Goal: Ask a question: Seek information or help from site administrators or community

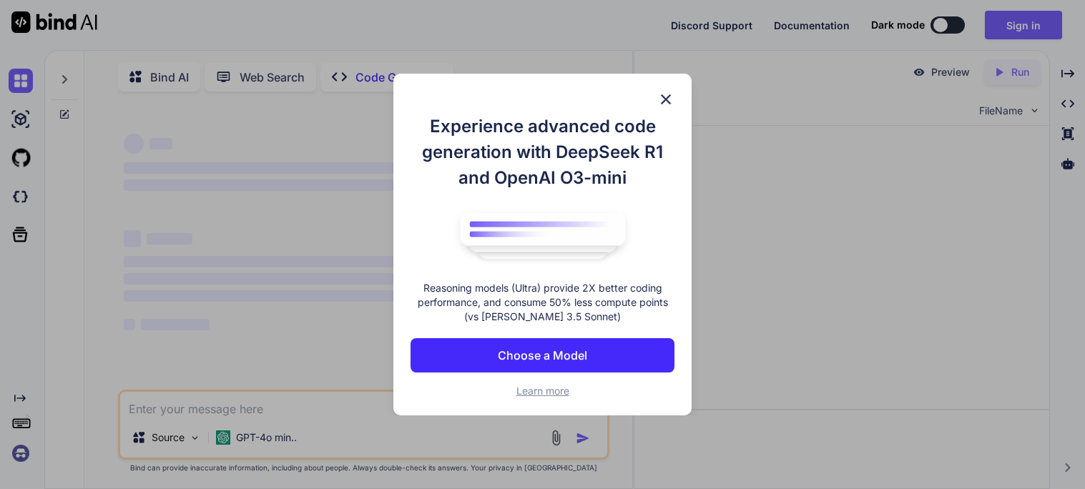
click at [668, 94] on img at bounding box center [665, 99] width 17 height 17
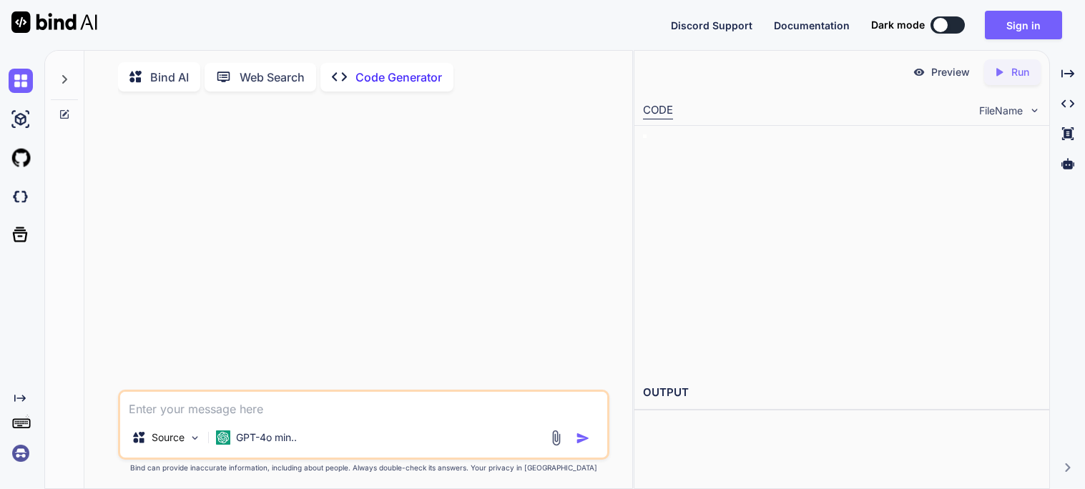
click at [162, 408] on textarea at bounding box center [363, 405] width 487 height 26
type textarea "x"
type textarea "m"
type textarea "x"
type textarea "make"
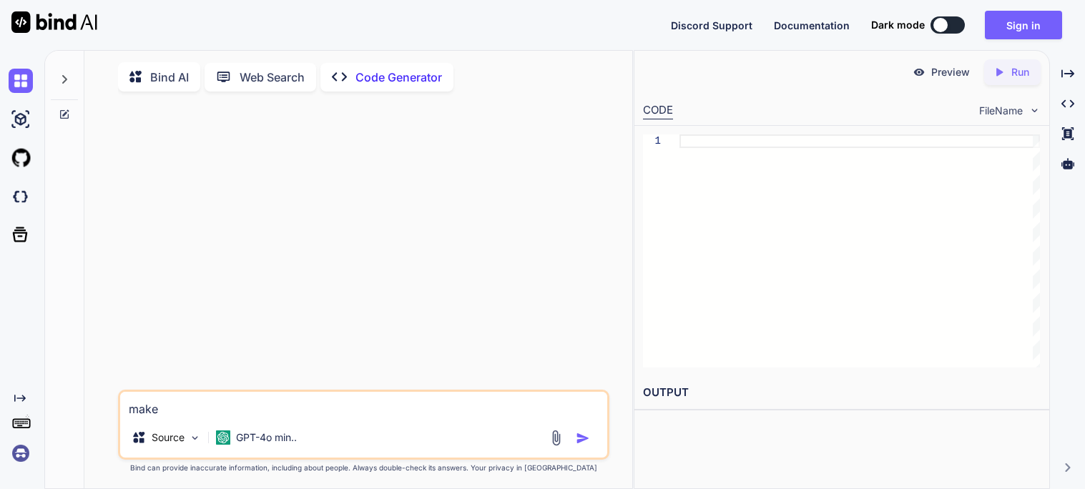
type textarea "x"
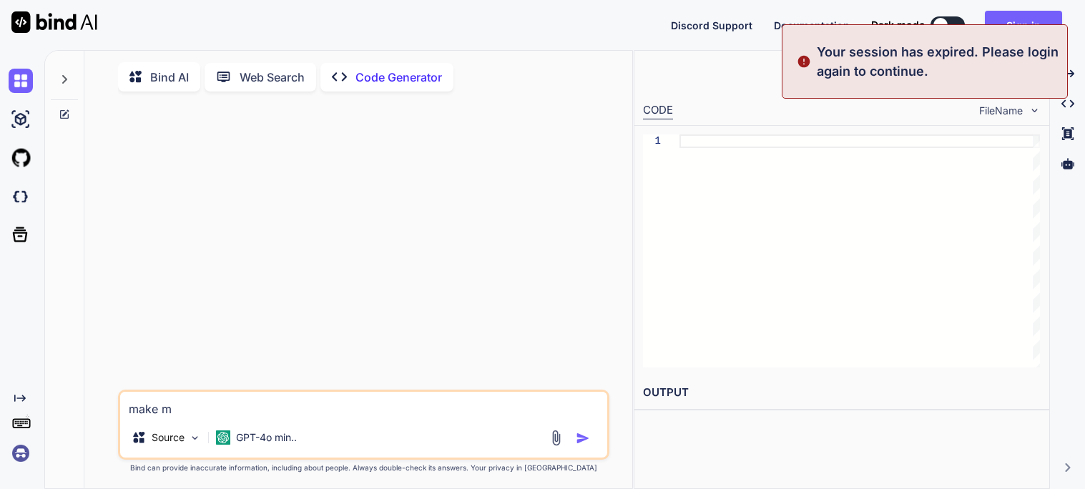
type textarea "make me"
type textarea "x"
type textarea "make me"
type textarea "x"
type textarea "make me a"
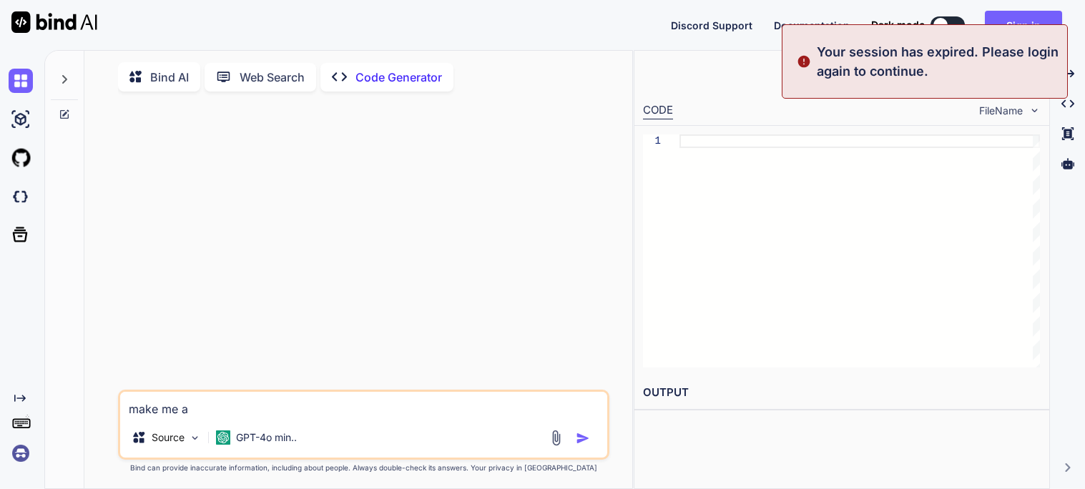
type textarea "x"
type textarea "make me a"
type textarea "x"
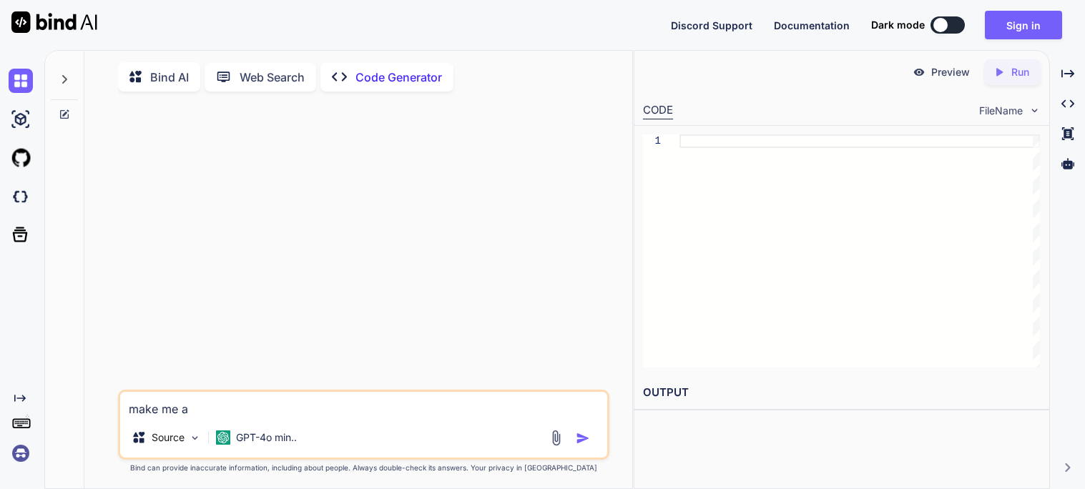
type textarea "make me a a"
type textarea "x"
type textarea "make me a a"
type textarea "x"
type textarea "make me a a g"
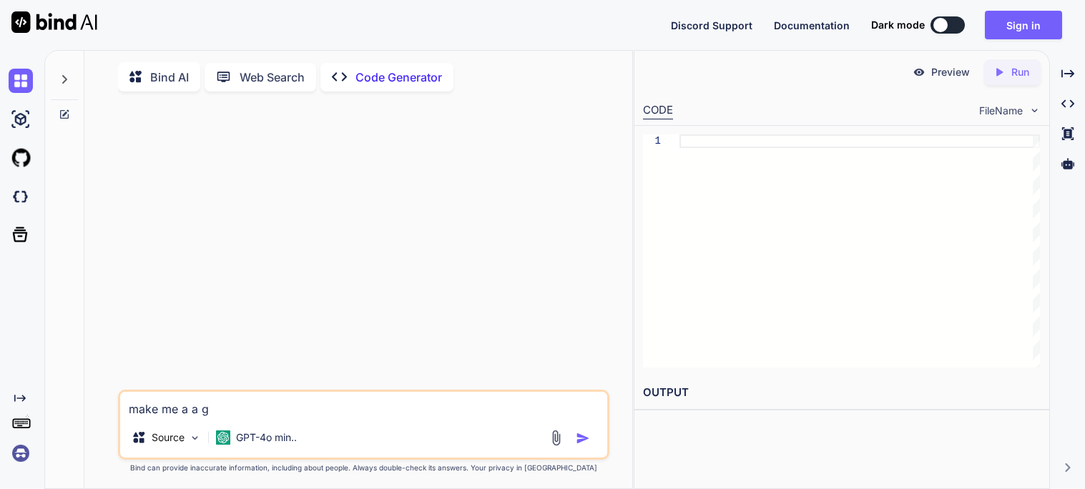
type textarea "x"
type textarea "make me a a ga"
type textarea "x"
type textarea "make me a a gam"
type textarea "x"
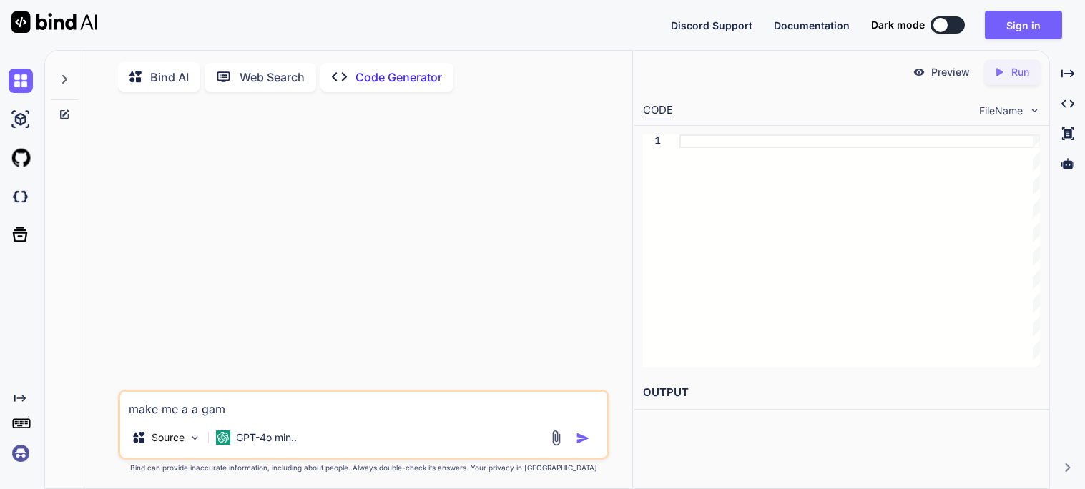
type textarea "make me a a game"
type textarea "x"
type textarea "make me a a game"
type textarea "x"
type textarea "make me a a game l"
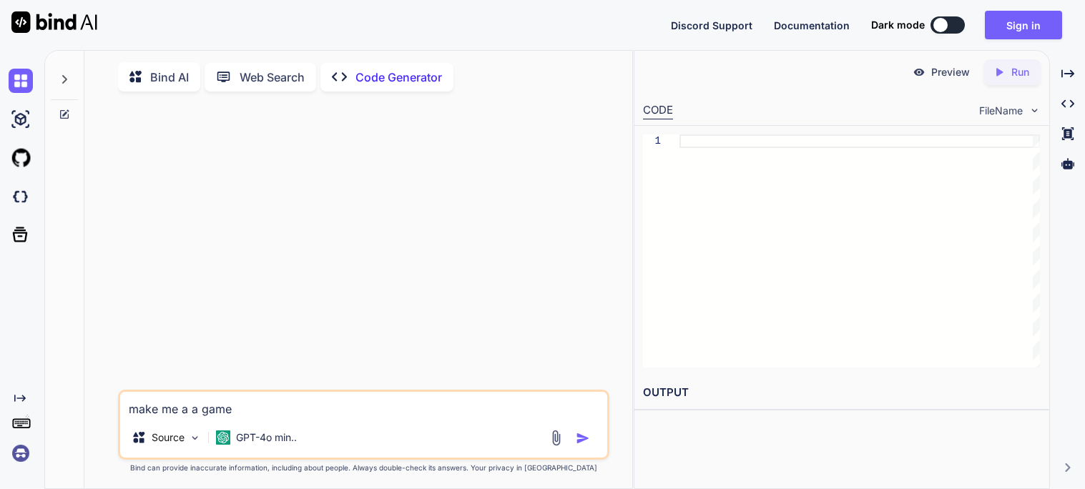
type textarea "x"
type textarea "make me a a game li"
type textarea "x"
type textarea "make me a a game lik"
type textarea "x"
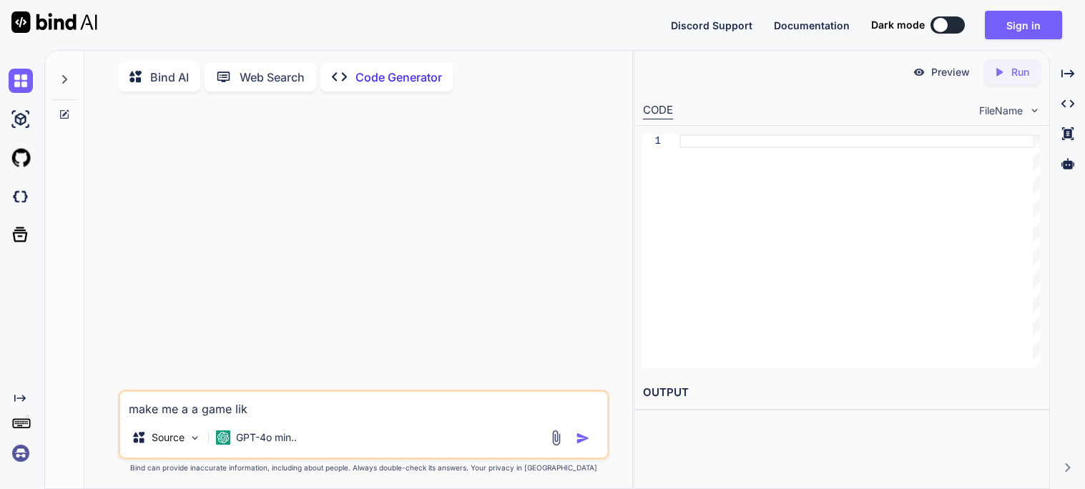
type textarea "make me a a game like"
type textarea "x"
type textarea "make me a a game like"
type textarea "x"
type textarea "make me a a game like t"
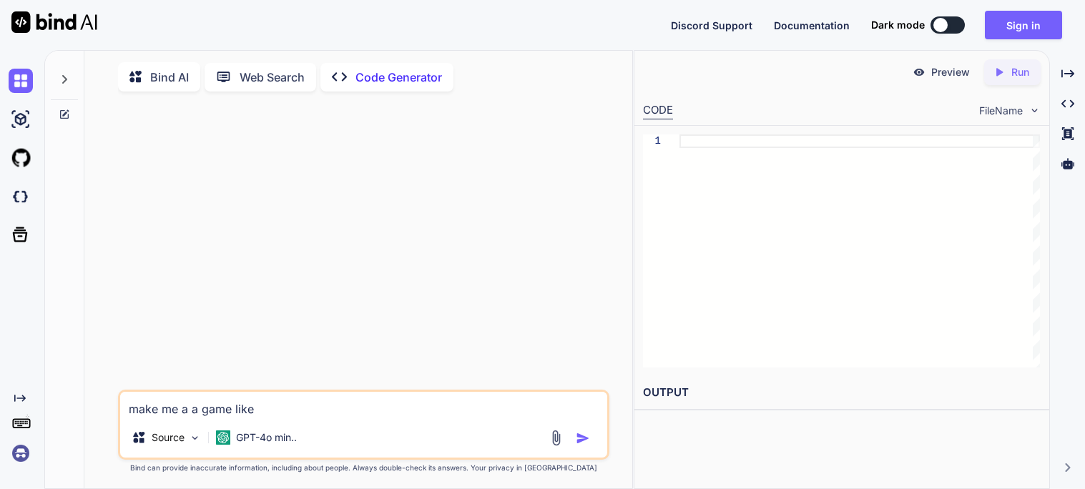
type textarea "x"
type textarea "make me a a game like th"
type textarea "x"
type textarea "make me a a game like the"
type textarea "x"
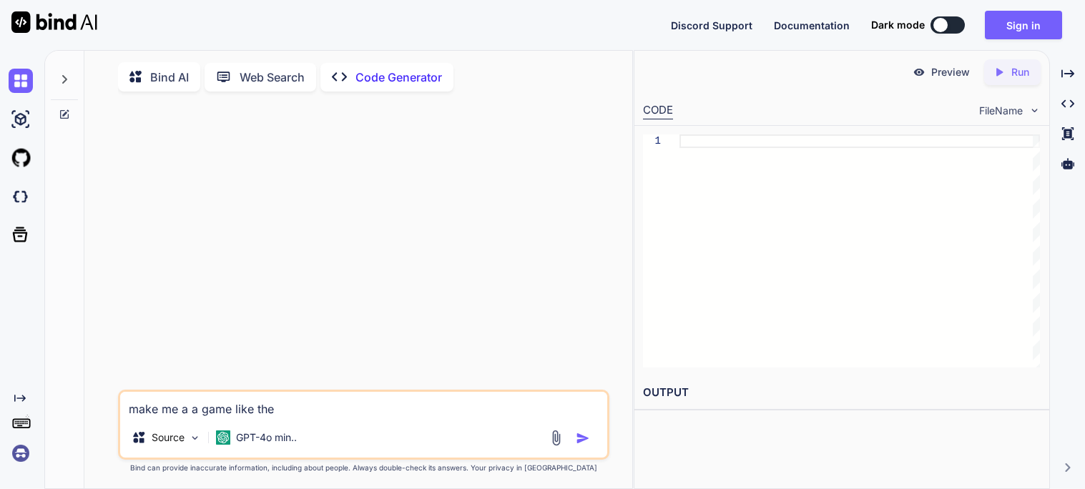
type textarea "make me a a game like the"
type textarea "x"
type textarea "make me a a game like the g"
type textarea "x"
type textarea "make me a a game like the ga"
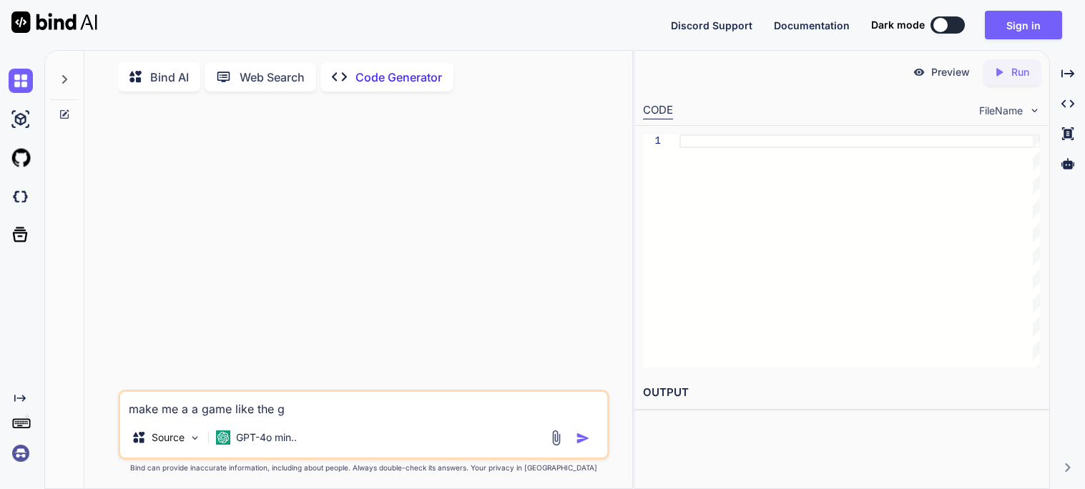
type textarea "x"
type textarea "make me a a game like the gam"
type textarea "x"
type textarea "make me a a game like the gamb"
type textarea "x"
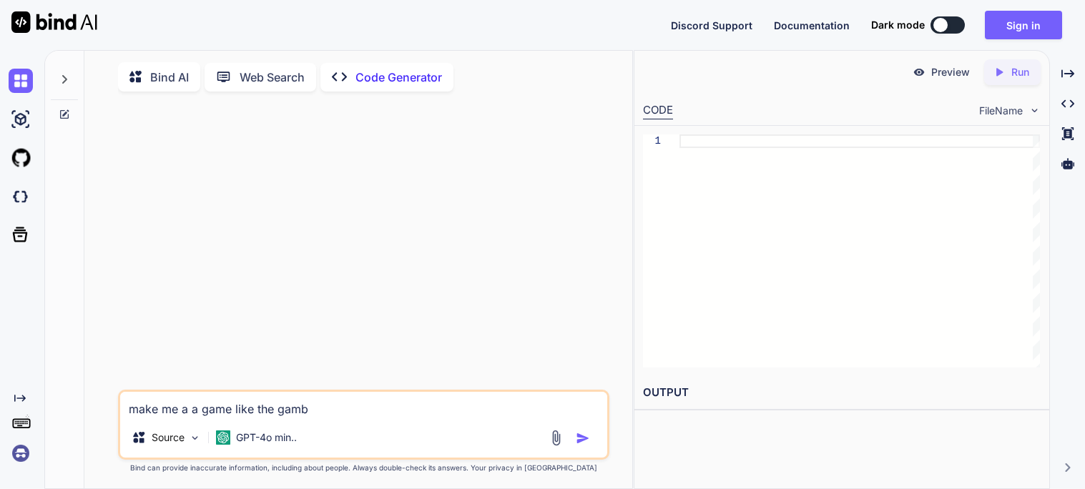
type textarea "make me a a game like the gambl"
type textarea "x"
type textarea "make me a a game like the gambli"
type textarea "x"
type textarea "make me a a game like the [PERSON_NAME]"
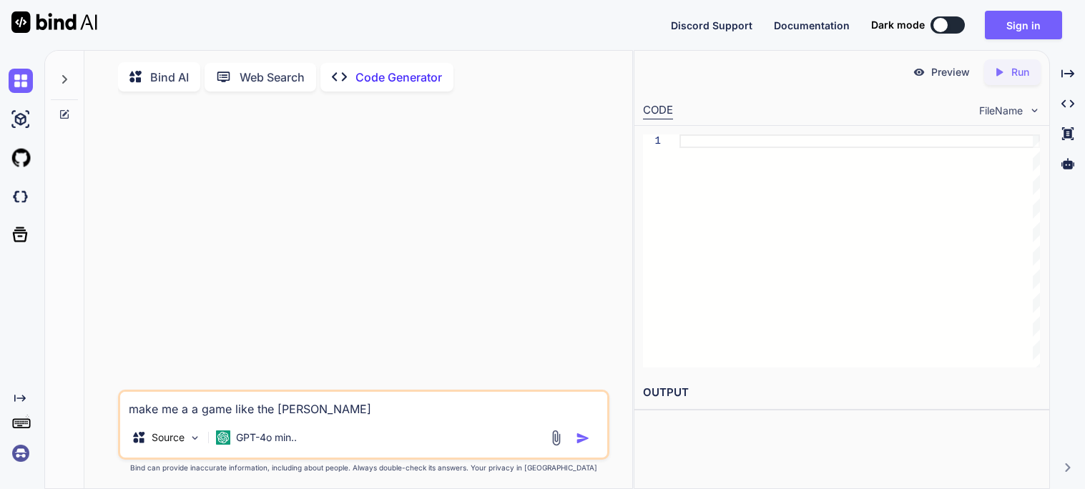
type textarea "x"
type textarea "make me a a game like the gambling"
type textarea "x"
type textarea "make me a a game like the gambling"
type textarea "x"
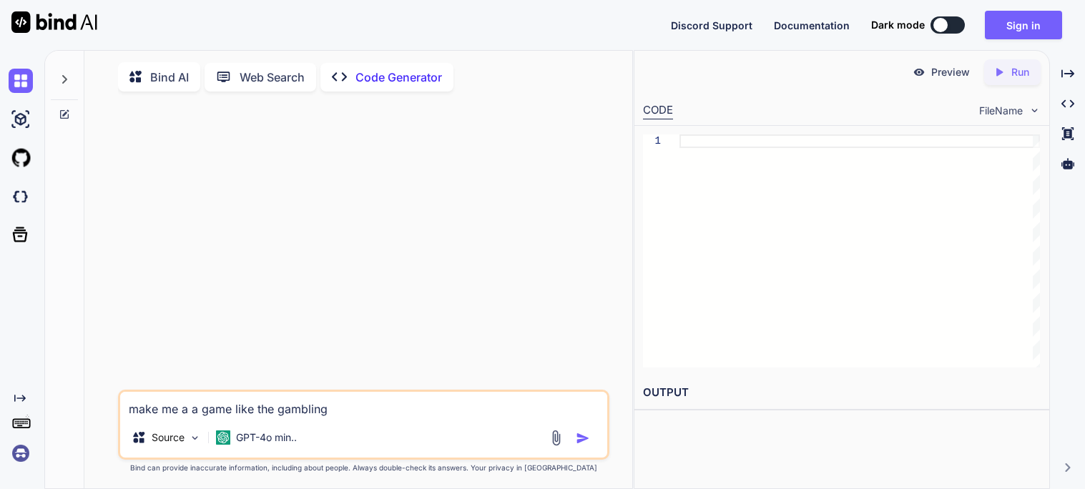
type textarea "make me a a game like the gambling c"
type textarea "x"
type textarea "make me a a game like the gambling ch"
type textarea "x"
type textarea "make me a a game like the gambling chi"
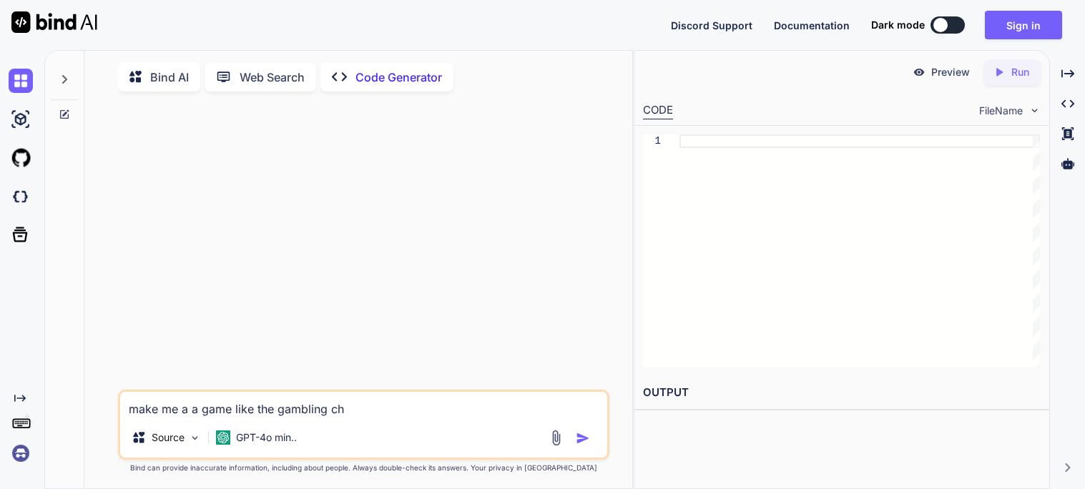
type textarea "x"
type textarea "make me a a game like the gambling chic"
type textarea "x"
type textarea "make me a a game like the gambling [DEMOGRAPHIC_DATA]"
type textarea "x"
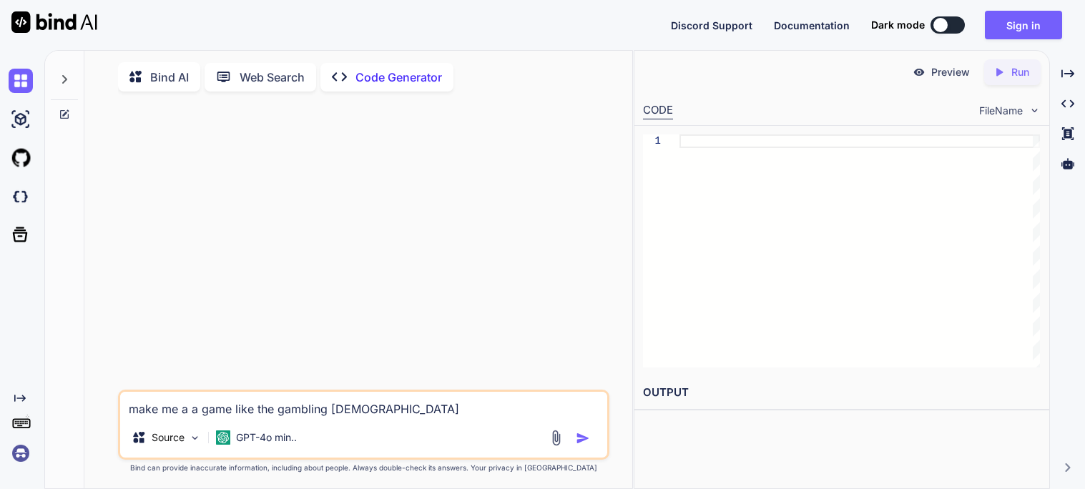
type textarea "make me a a game like the gambling chicke"
type textarea "x"
type textarea "make me a a game like the gambling chicken"
type textarea "x"
type textarea "make me a a game like the gambling chicken"
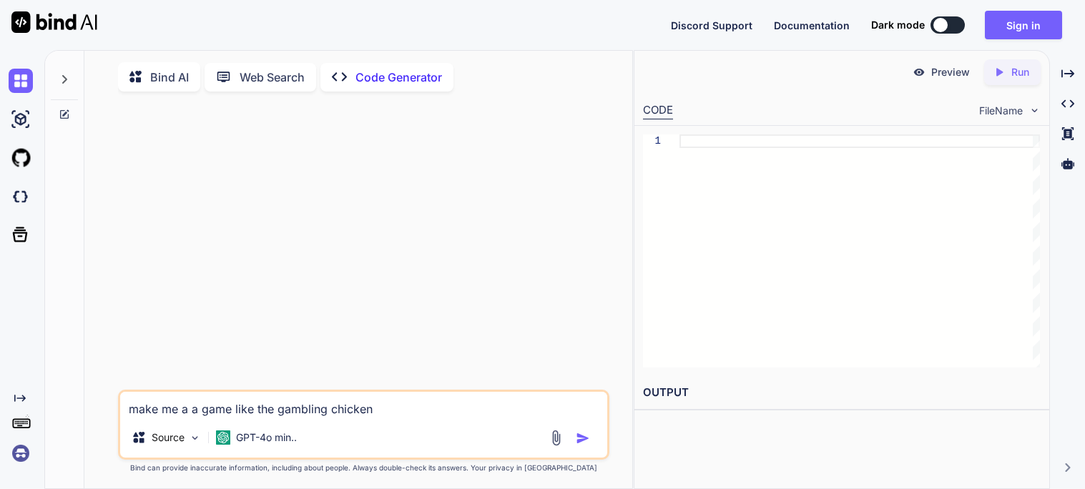
type textarea "x"
type textarea "make me a a game like the gambling chicken c"
type textarea "x"
type textarea "make me a a game like the gambling chicken cr"
type textarea "x"
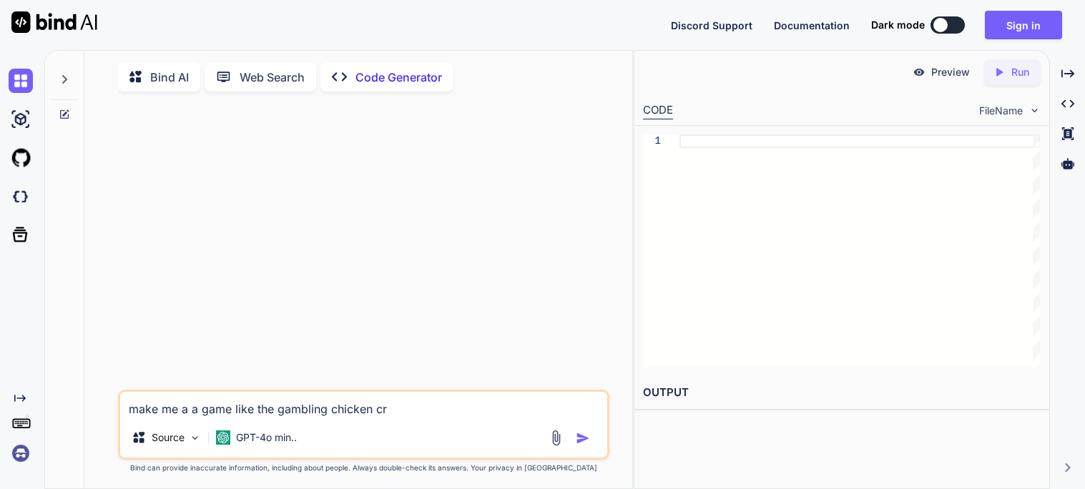
type textarea "make me a a game like the gambling chicken cro"
type textarea "x"
type textarea "make me a a game like the gambling chicken cros"
type textarea "x"
type textarea "make me a a game like the gambling chicken cross"
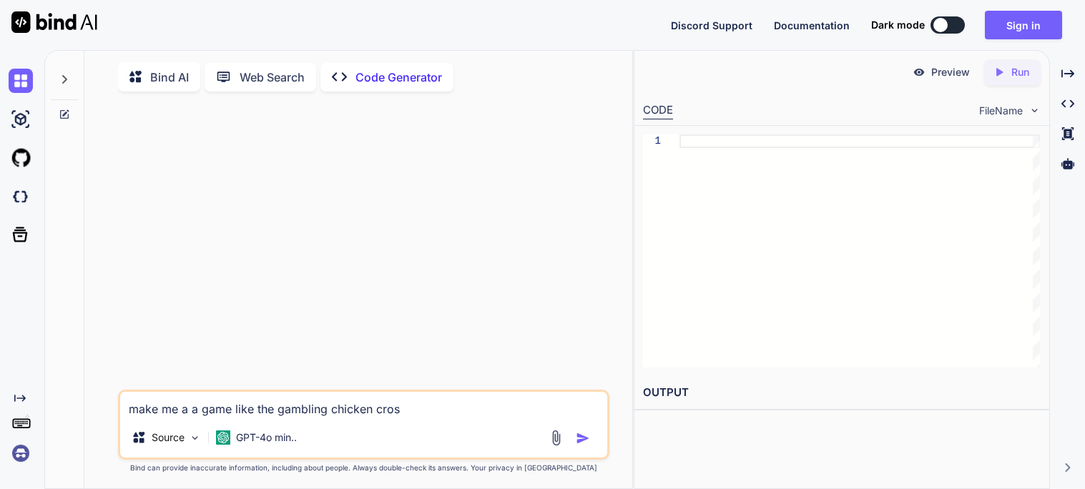
type textarea "x"
type textarea "make me a a game like the gambling chicken cross"
type textarea "x"
type textarea "make me a a game like the gambling chicken cross b"
type textarea "x"
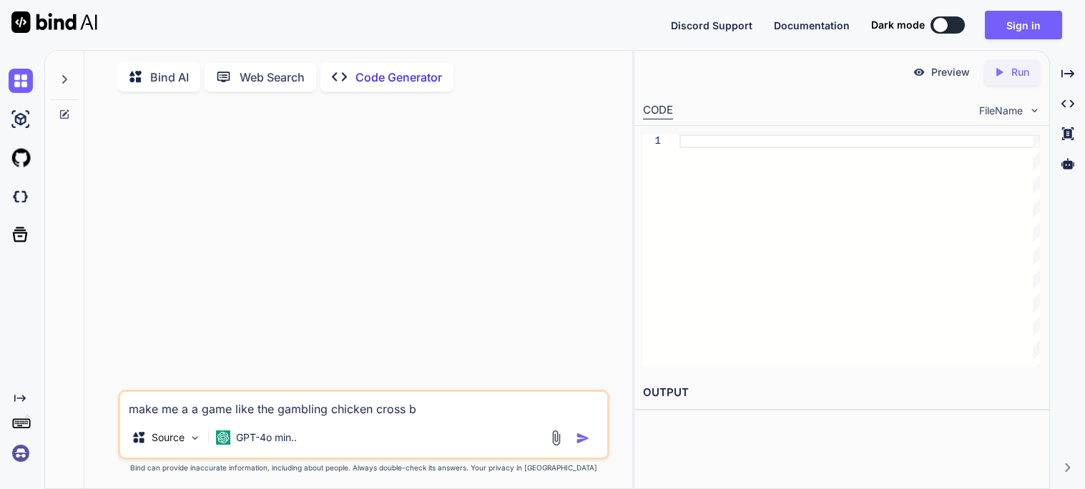
type textarea "make me a a game like the gambling chicken cross bu"
type textarea "x"
type textarea "make me a a game like the gambling chicken cross but"
type textarea "x"
type textarea "make me a a game like the gambling chicken cross but"
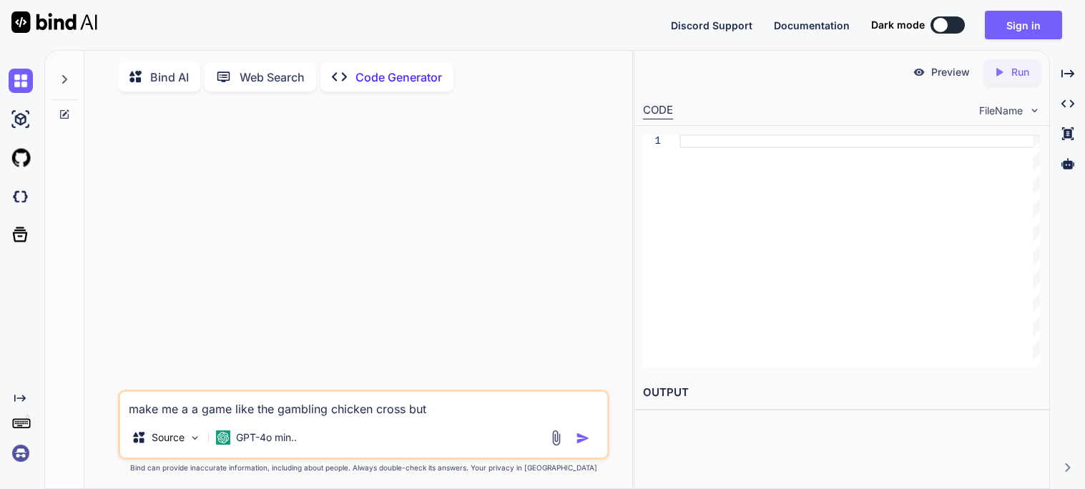
type textarea "x"
type textarea "make me a a game like the gambling chicken cross but i"
type textarea "x"
type textarea "make me a a game like the gambling chicken cross but I"
type textarea "x"
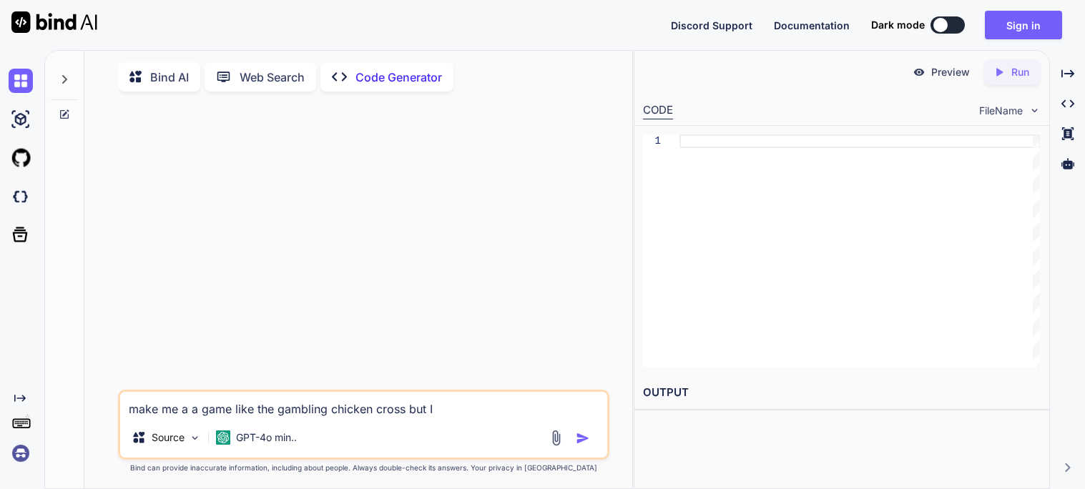
type textarea "make me a a game like the gambling chicken cross but I c"
type textarea "x"
type textarea "make me a a game like the gambling chicken cross but I ca"
type textarea "x"
type textarea "make me a a game like the gambling chicken cross but I can"
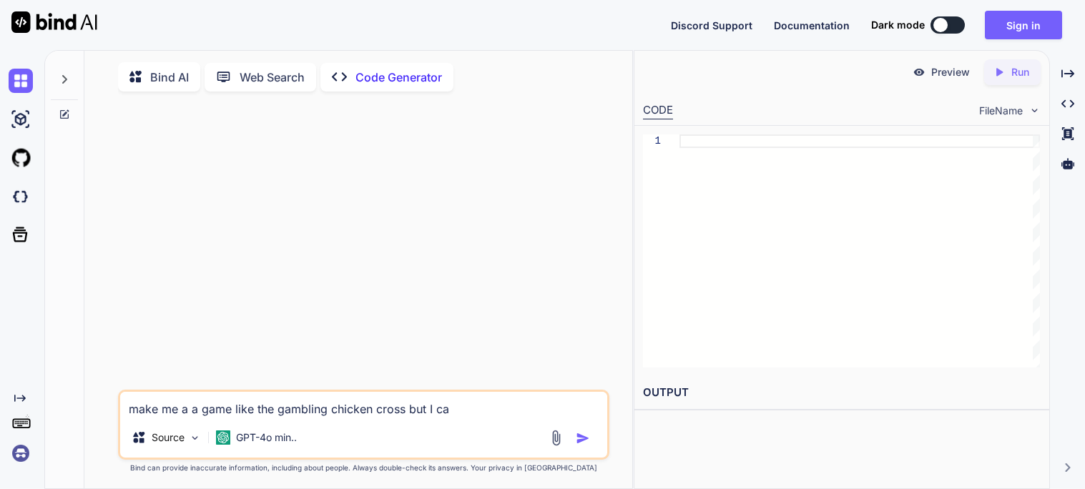
type textarea "x"
type textarea "make me a a game like the gambling chicken cross but I can"
type textarea "x"
type textarea "make me a a game like the gambling chicken cross but I can d"
type textarea "x"
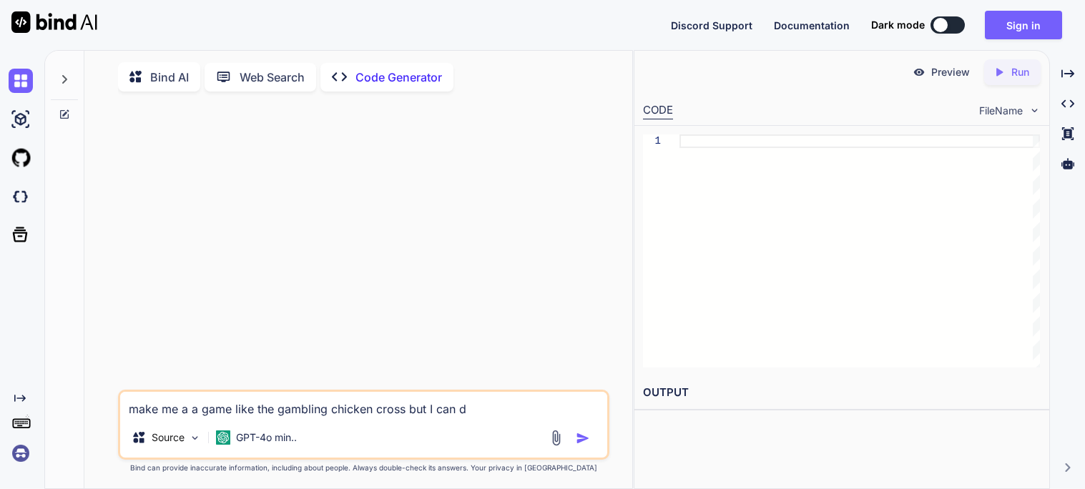
type textarea "make me a a game like the gambling chicken cross but I can"
type textarea "x"
type textarea "make me a a game like the gambling chicken cross but I can r"
type textarea "x"
type textarea "make me a a game like the gambling chicken cross but I can re"
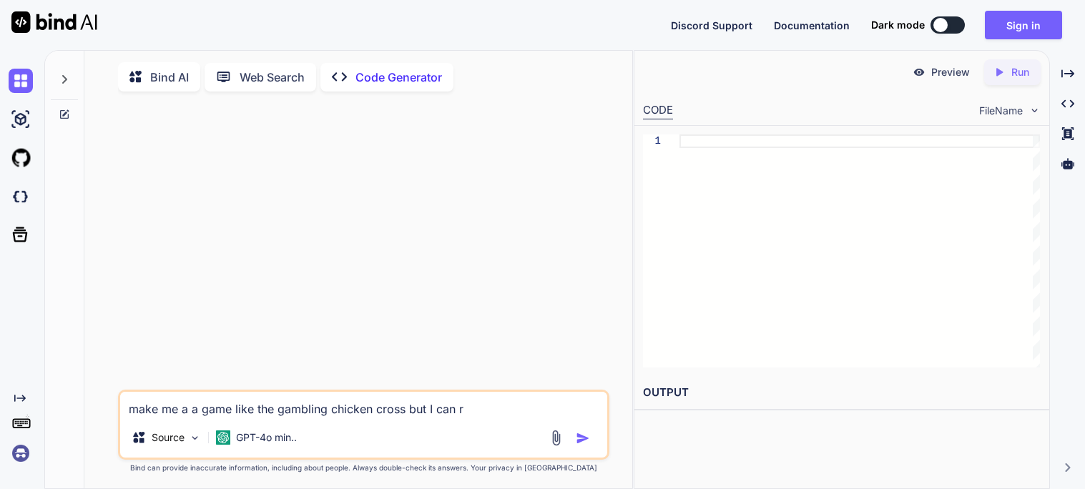
type textarea "x"
type textarea "make me a a game like the gambling chicken cross but I can red"
type textarea "x"
type textarea "make me a a game like the gambling chicken cross but I can rede"
type textarea "x"
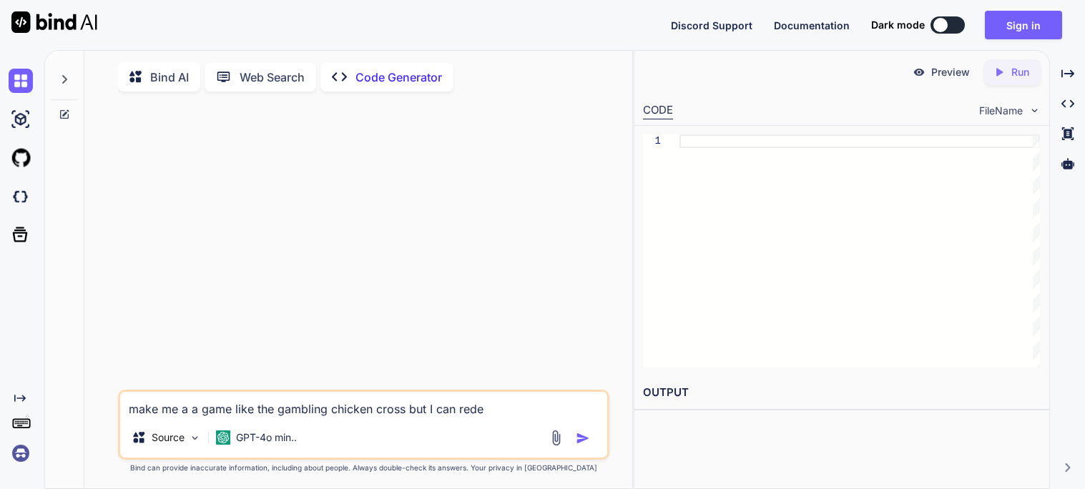
type textarea "make me a a game like the gambling chicken cross but I can redep"
type textarea "x"
type textarea "make me a a game like the gambling chicken cross but I can redepo"
type textarea "x"
type textarea "make me a a game like the gambling chicken cross but I can redepo"
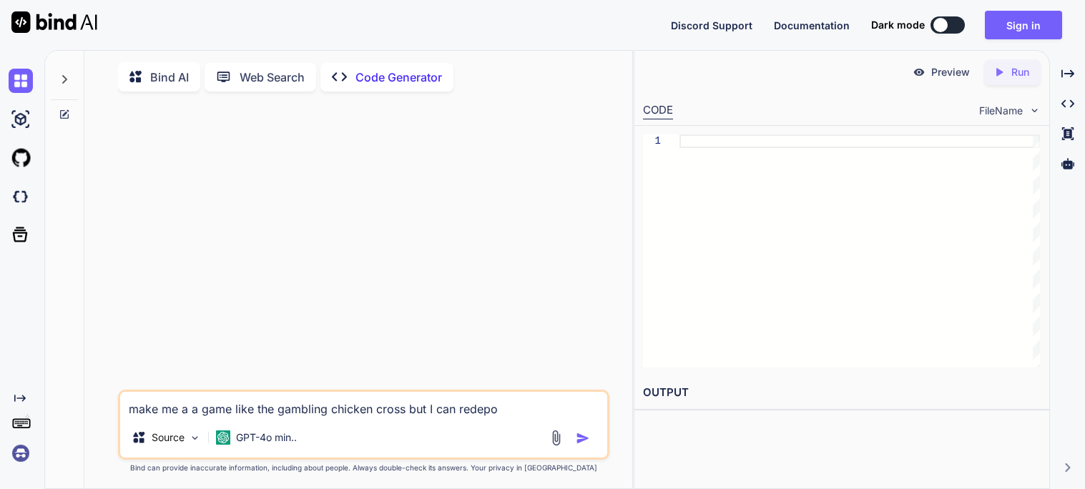
type textarea "x"
type textarea "make me a a game like the gambling chicken cross but I can redepo f"
type textarea "x"
type textarea "make me a a game like the gambling chicken cross but I can redepo fo"
type textarea "x"
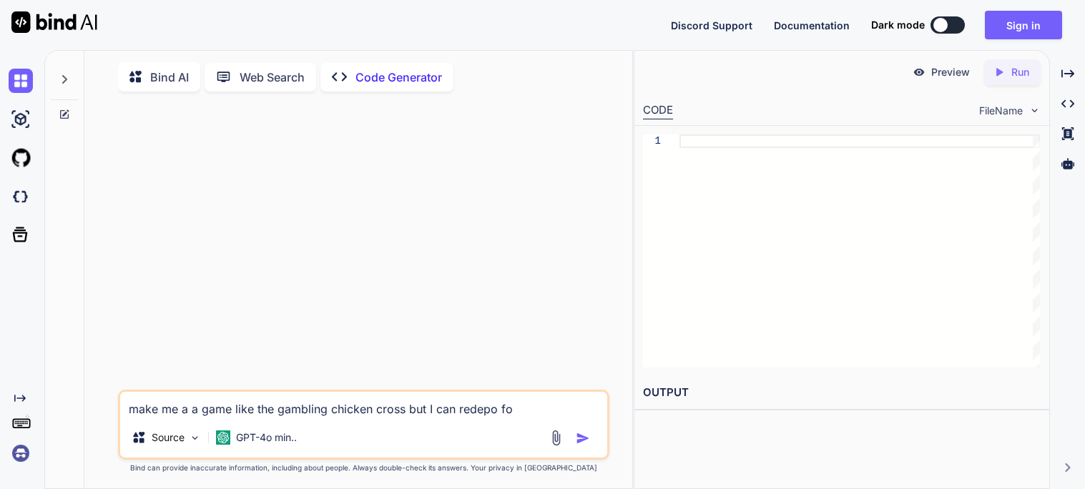
type textarea "make me a a game like the gambling chicken cross but I can redepo for"
type textarea "x"
type textarea "make me a a game like the gambling chicken cross but I can redepo for"
type textarea "x"
type textarea "make me a a game like the gambling chicken cross but I can redepo for f"
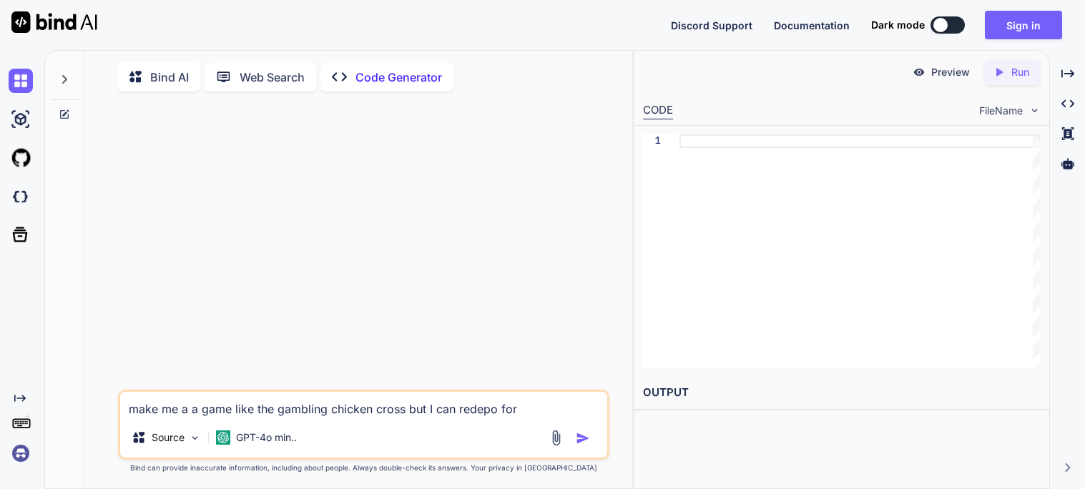
type textarea "x"
type textarea "make me a a game like the gambling chicken cross but I can redepo for fr"
type textarea "x"
type textarea "make me a a game like the gambling chicken cross but I can redepo for fre"
type textarea "x"
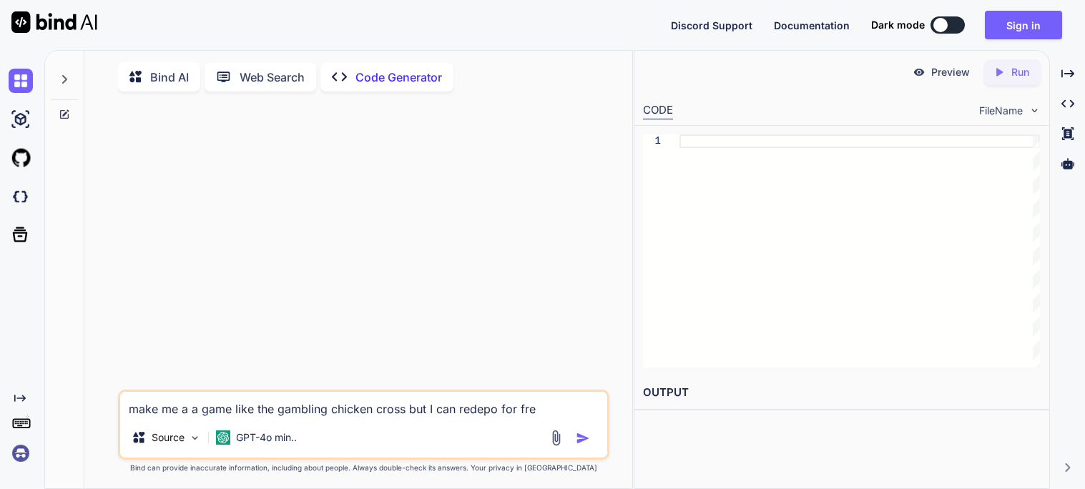
type textarea "make me a a game like the gambling chicken cross but I can redepo for free"
type textarea "x"
type textarea "make me a a game like the gambling chicken cross but I can redepo for free"
click at [584, 446] on img "button" at bounding box center [583, 438] width 14 height 14
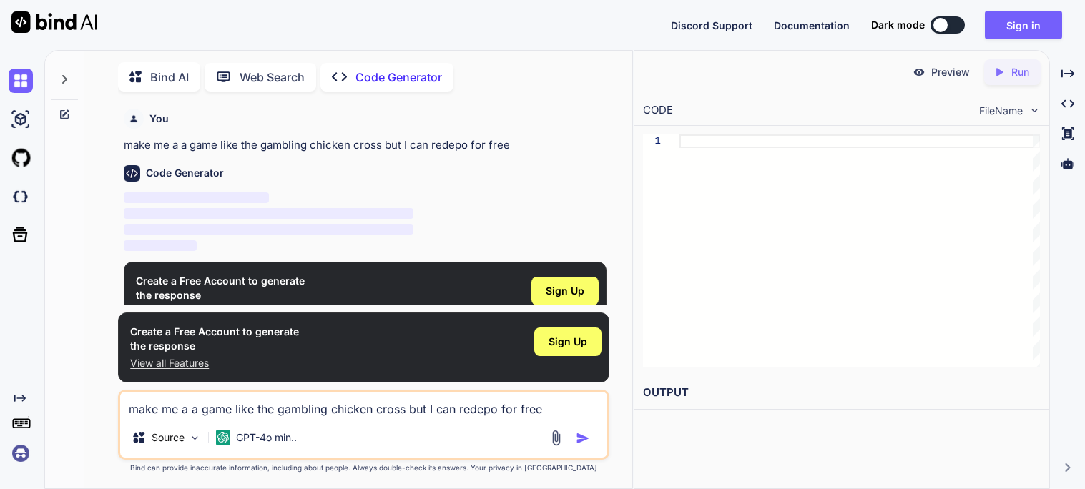
scroll to position [5, 0]
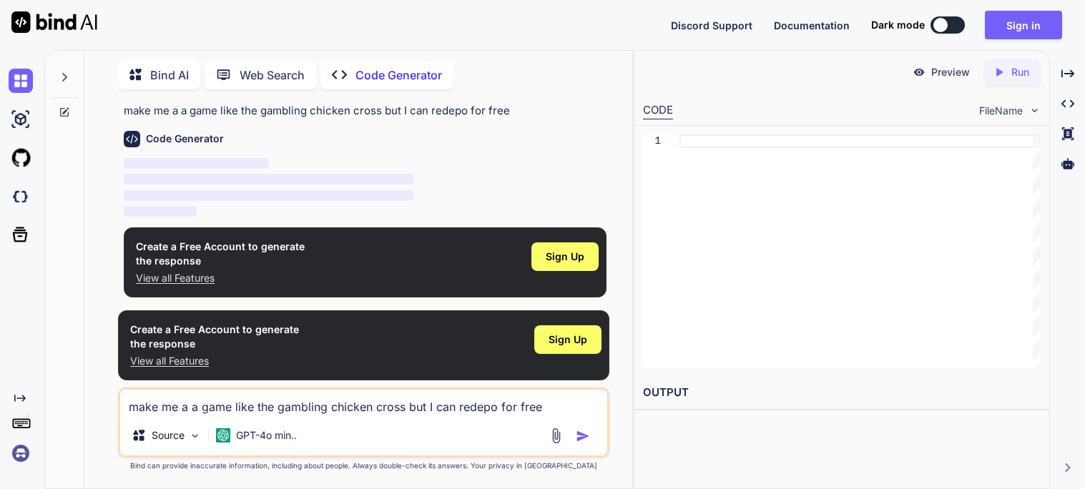
click at [939, 34] on div "Discord Support Documentation Dark mode Sign in Created with Pixso." at bounding box center [872, 25] width 403 height 29
click at [946, 26] on div at bounding box center [941, 25] width 14 height 14
type textarea "x"
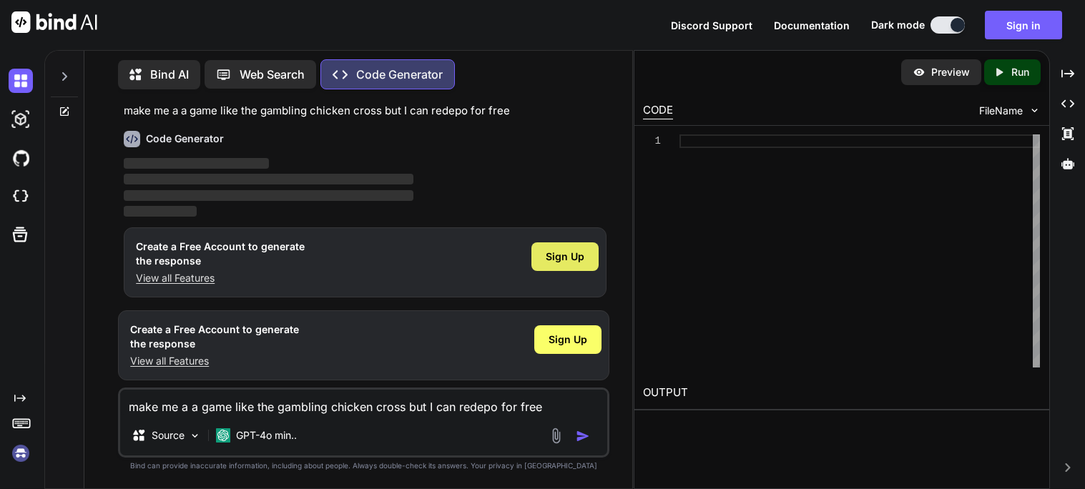
click at [562, 253] on span "Sign Up" at bounding box center [565, 257] width 39 height 14
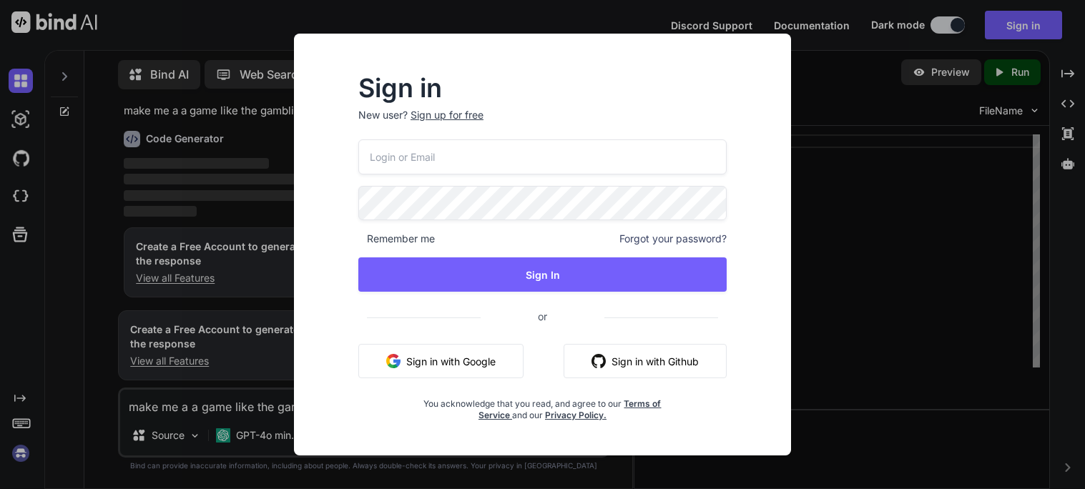
click at [432, 354] on button "Sign in with Google" at bounding box center [440, 361] width 165 height 34
click at [869, 164] on div "Sign in New user? Sign up for free Remember me Forgot your password? Sign In or…" at bounding box center [542, 244] width 1085 height 489
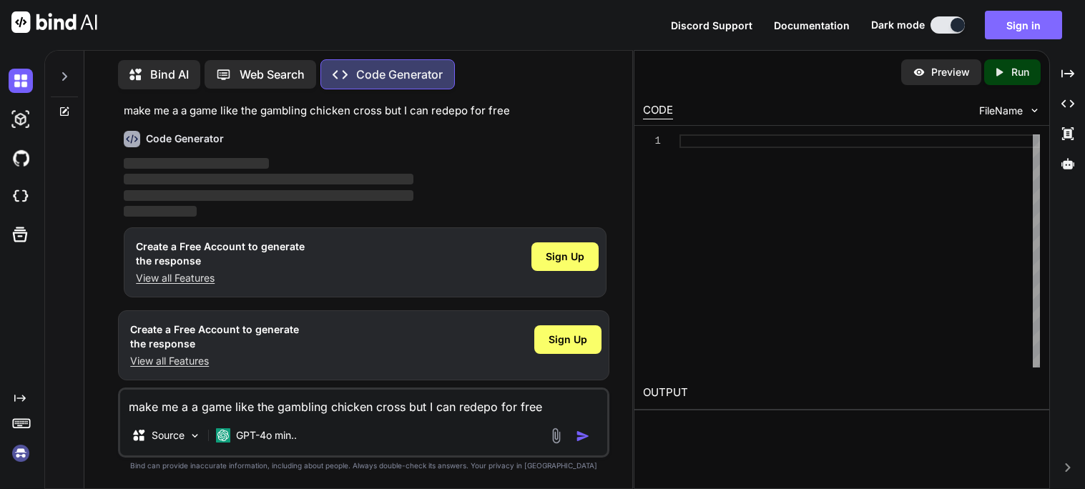
click at [1042, 21] on button "Sign in" at bounding box center [1023, 25] width 77 height 29
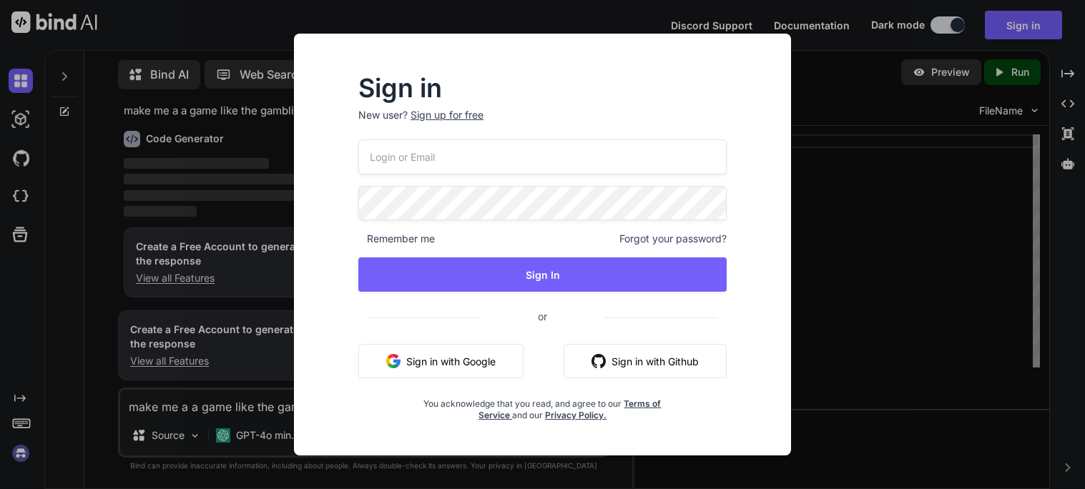
click at [834, 177] on div "Sign in New user? Sign up for free Remember me Forgot your password? Sign In or…" at bounding box center [542, 244] width 1085 height 489
